Goal: Task Accomplishment & Management: Use online tool/utility

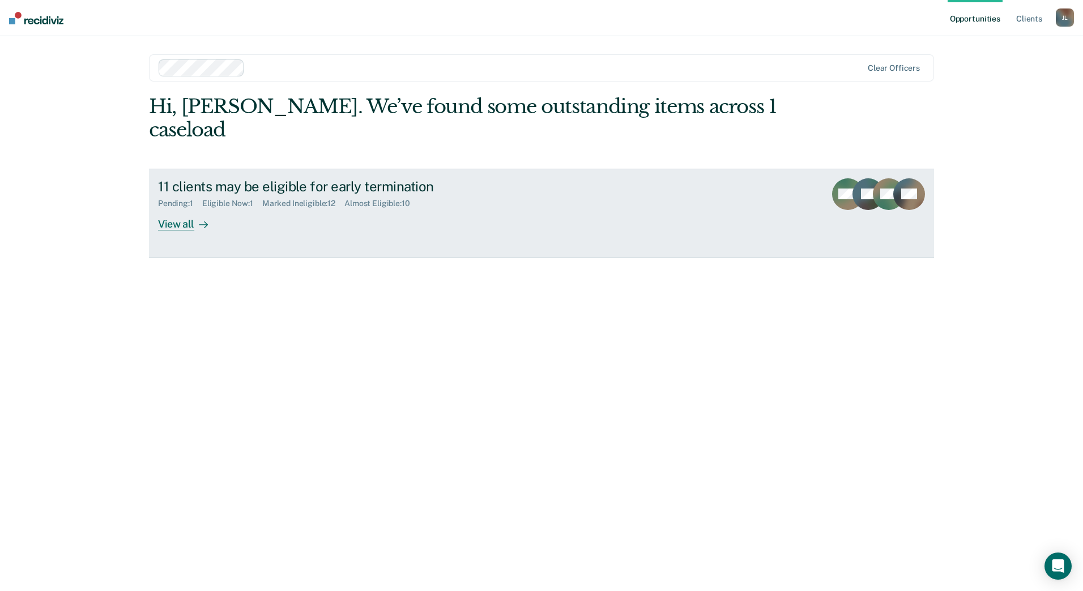
click at [182, 212] on link "11 clients may be eligible for early termination Pending : 1 Eligible Now : 1 M…" at bounding box center [541, 214] width 785 height 90
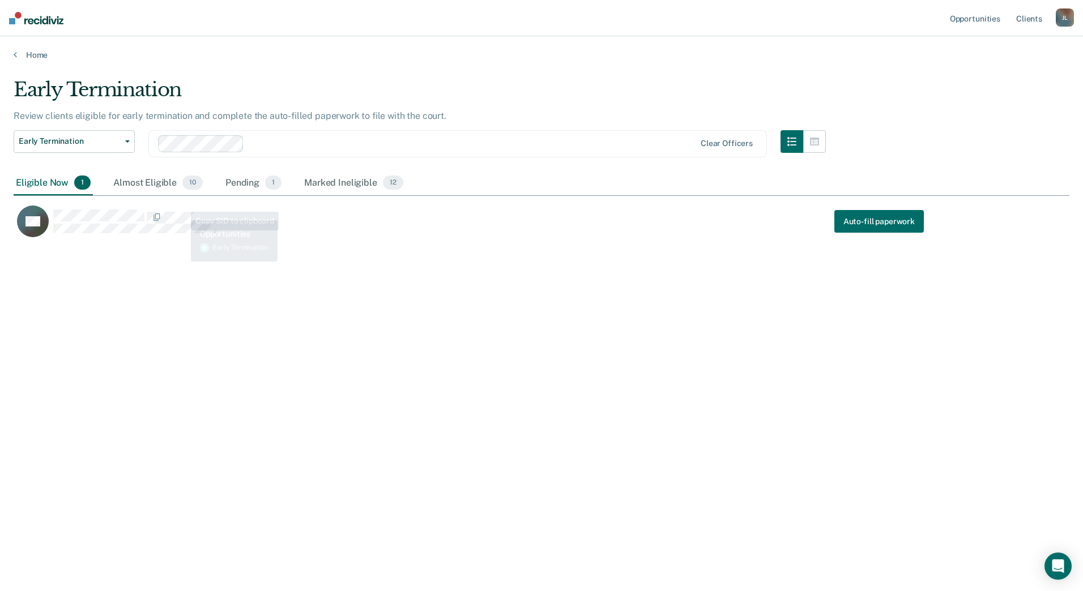
scroll to position [420, 1047]
click at [152, 184] on div "Almost Eligible 10" at bounding box center [158, 183] width 94 height 25
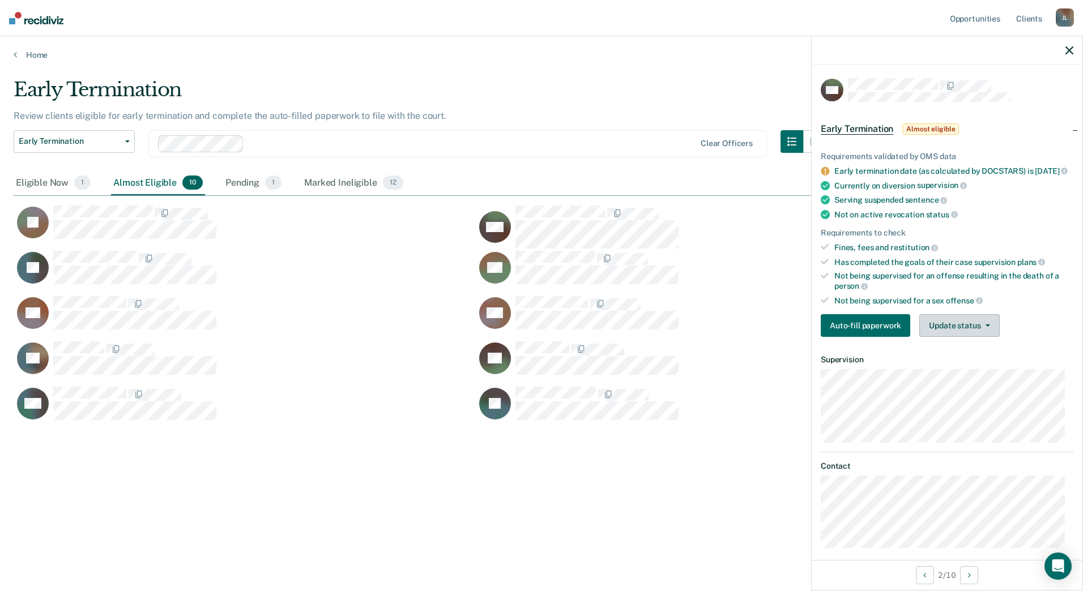
click at [969, 331] on button "Update status" at bounding box center [959, 325] width 80 height 23
click at [1071, 50] on icon "button" at bounding box center [1070, 50] width 8 height 8
